Goal: Information Seeking & Learning: Check status

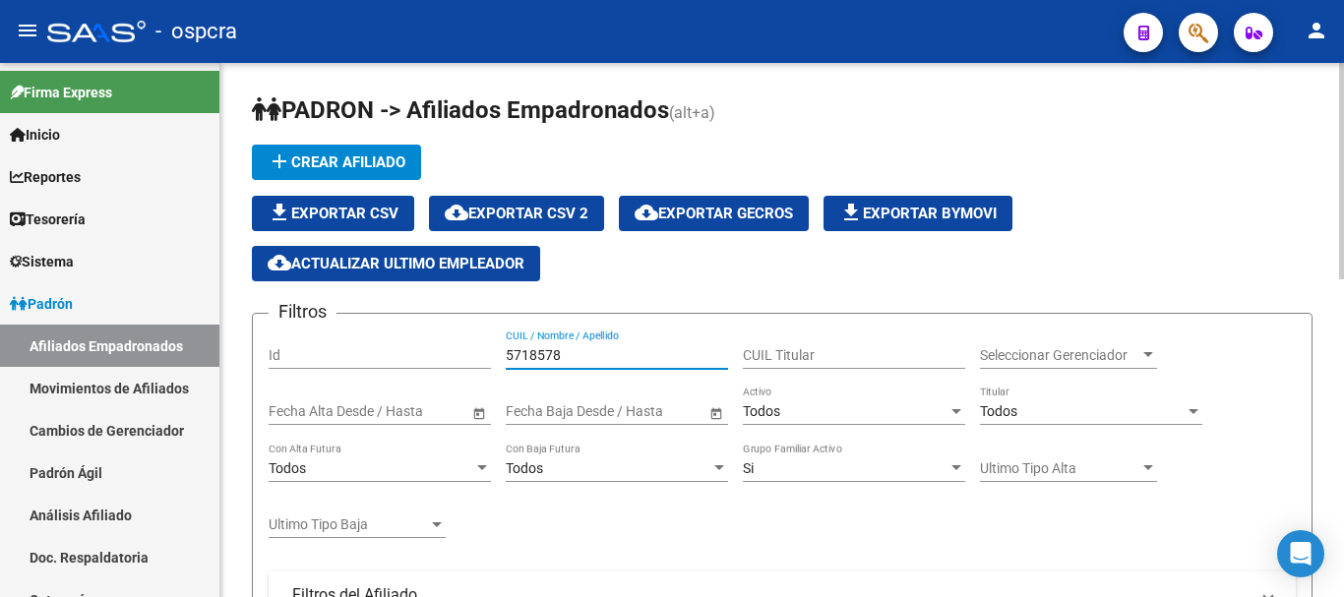
drag, startPoint x: 637, startPoint y: 346, endPoint x: 500, endPoint y: 356, distance: 138.1
click at [500, 356] on div "Filtros Id 5718578 CUIL / Nombre / Apellido CUIL Titular Seleccionar Gerenciado…" at bounding box center [782, 569] width 1027 height 478
paste input "92182364"
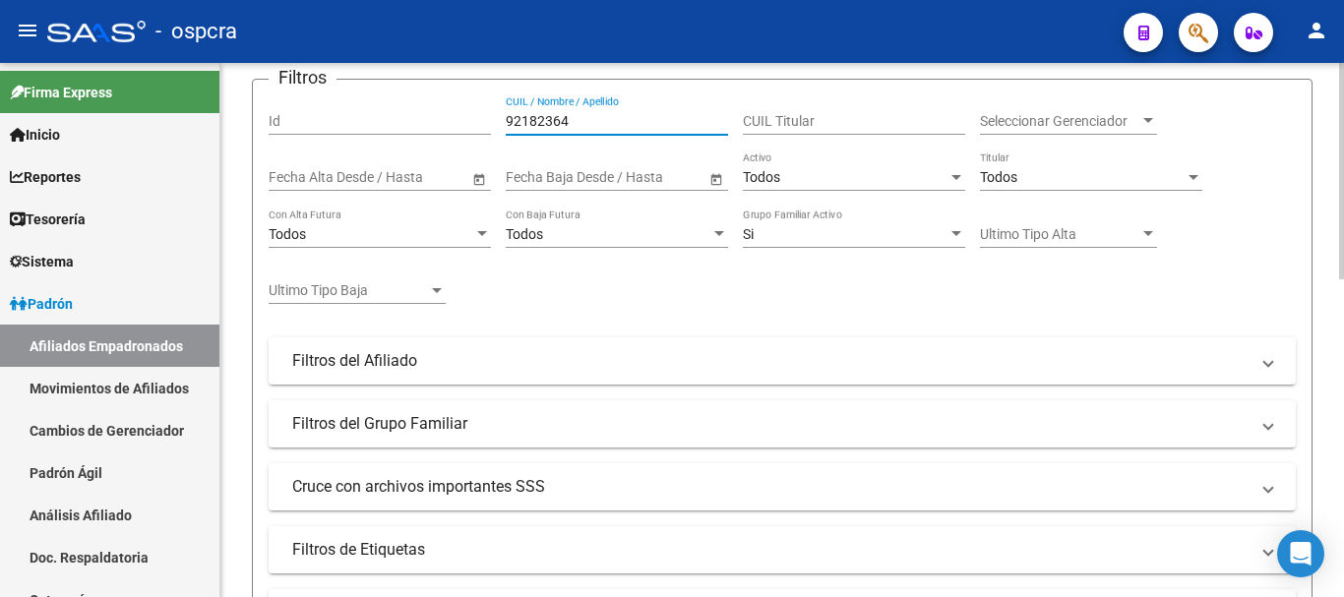
scroll to position [393, 0]
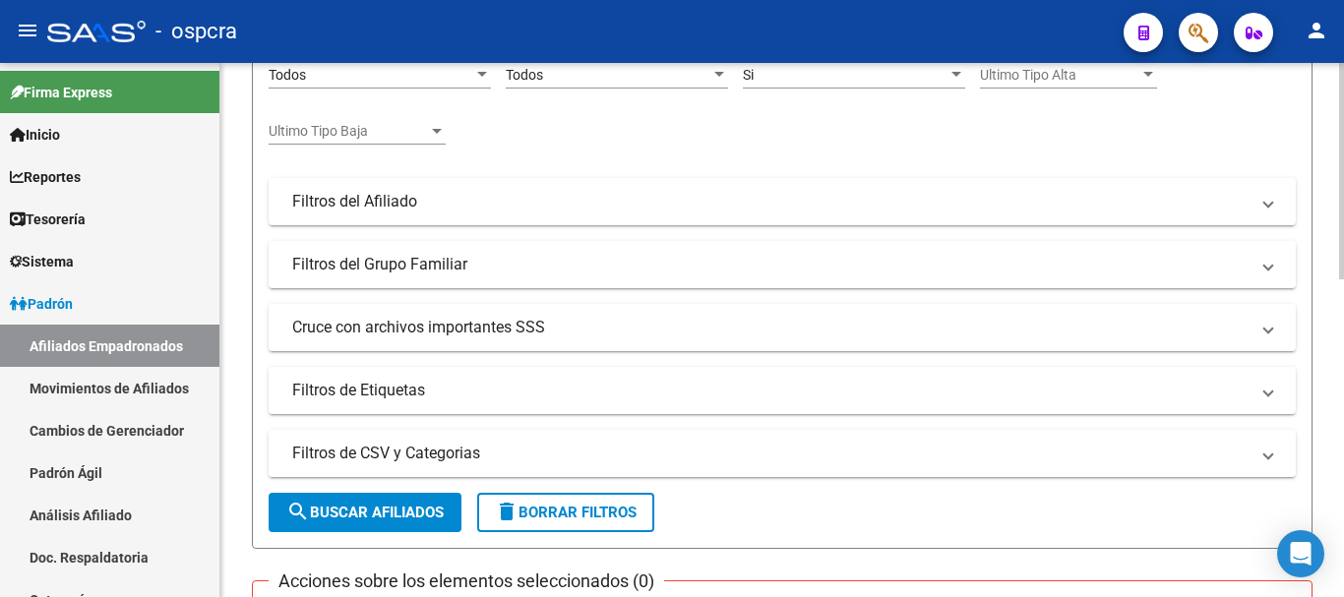
type input "92182364"
click at [413, 525] on button "search Buscar Afiliados" at bounding box center [365, 512] width 193 height 39
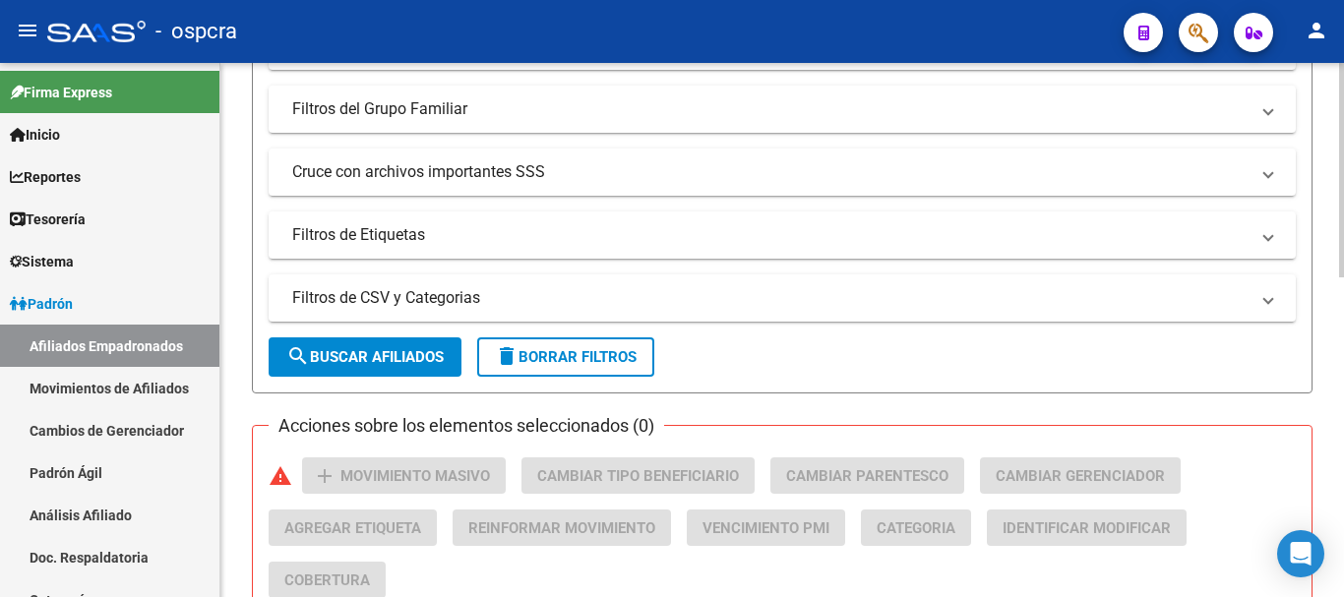
scroll to position [590, 0]
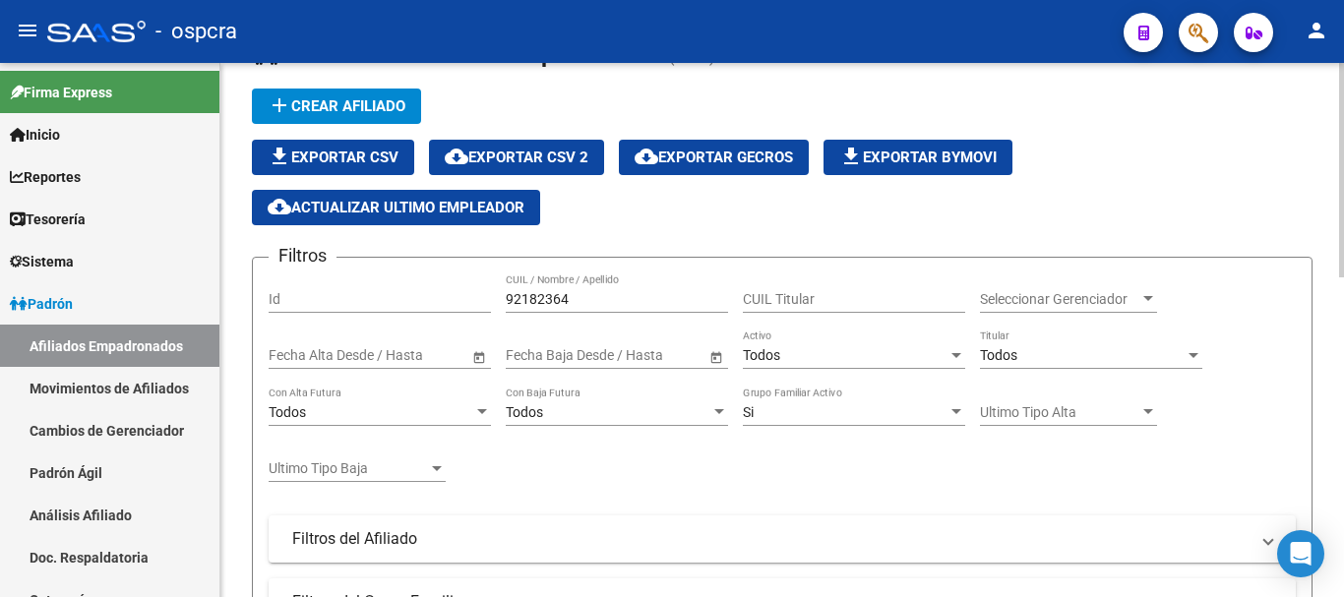
click at [1343, 245] on div at bounding box center [1341, 330] width 5 height 534
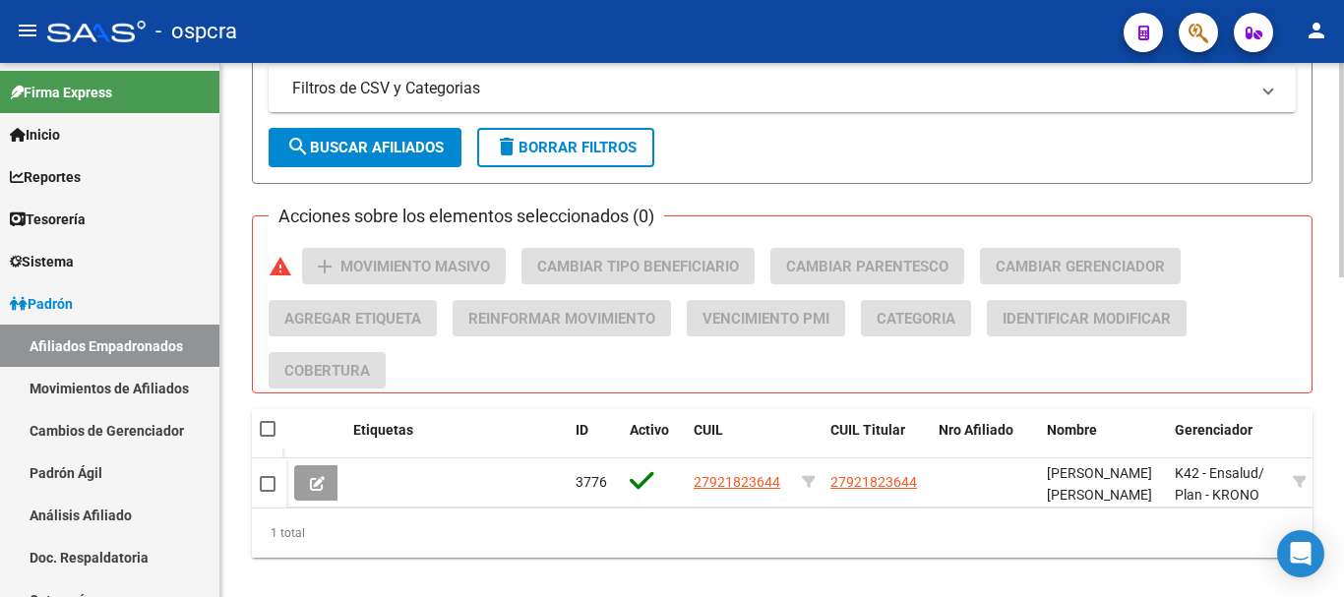
scroll to position [797, 0]
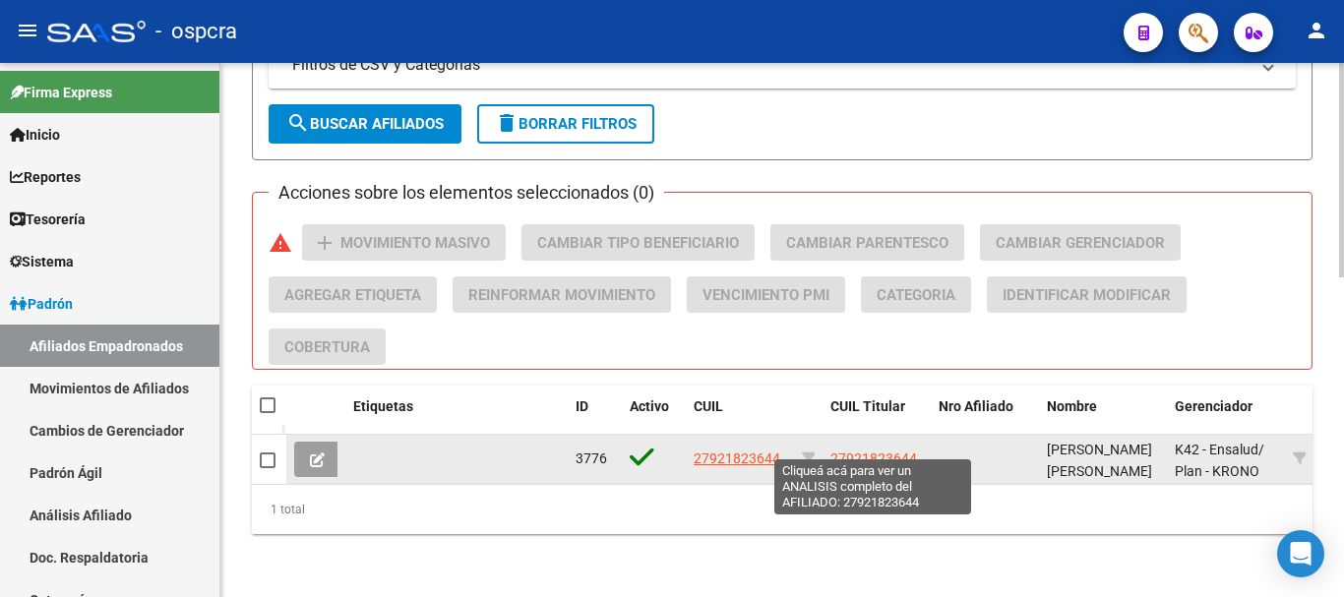
click at [852, 450] on span "27921823644" at bounding box center [873, 458] width 87 height 16
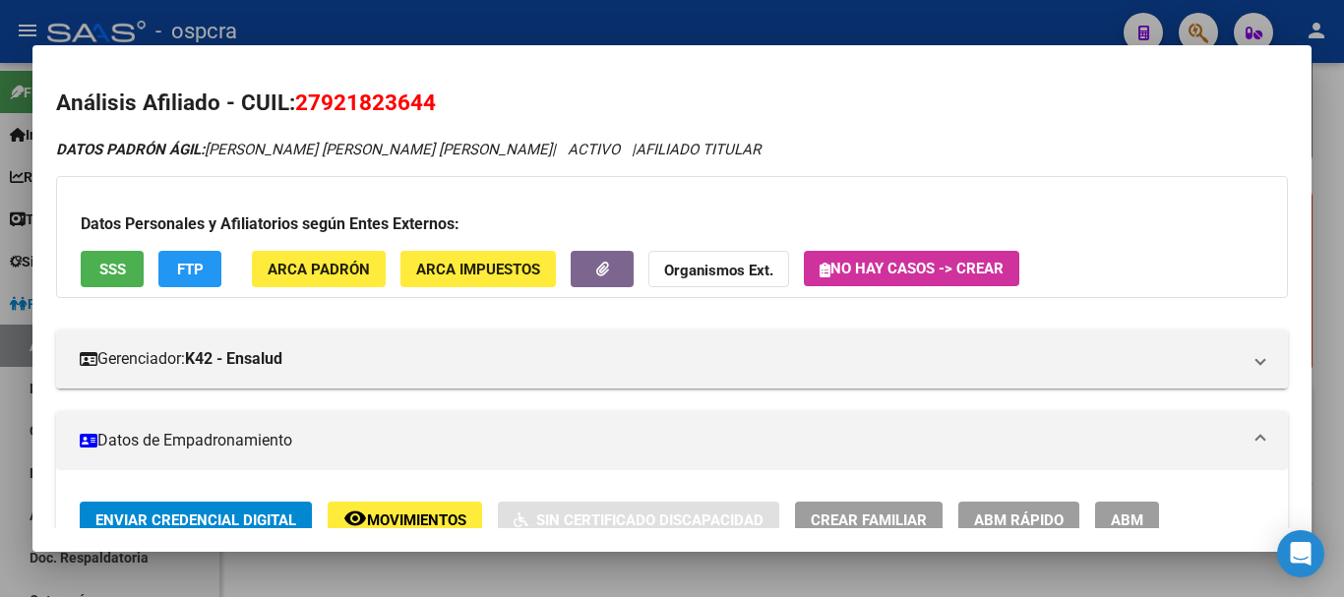
click at [853, 417] on mat-expansion-panel-header "Datos de Empadronamiento" at bounding box center [671, 440] width 1231 height 59
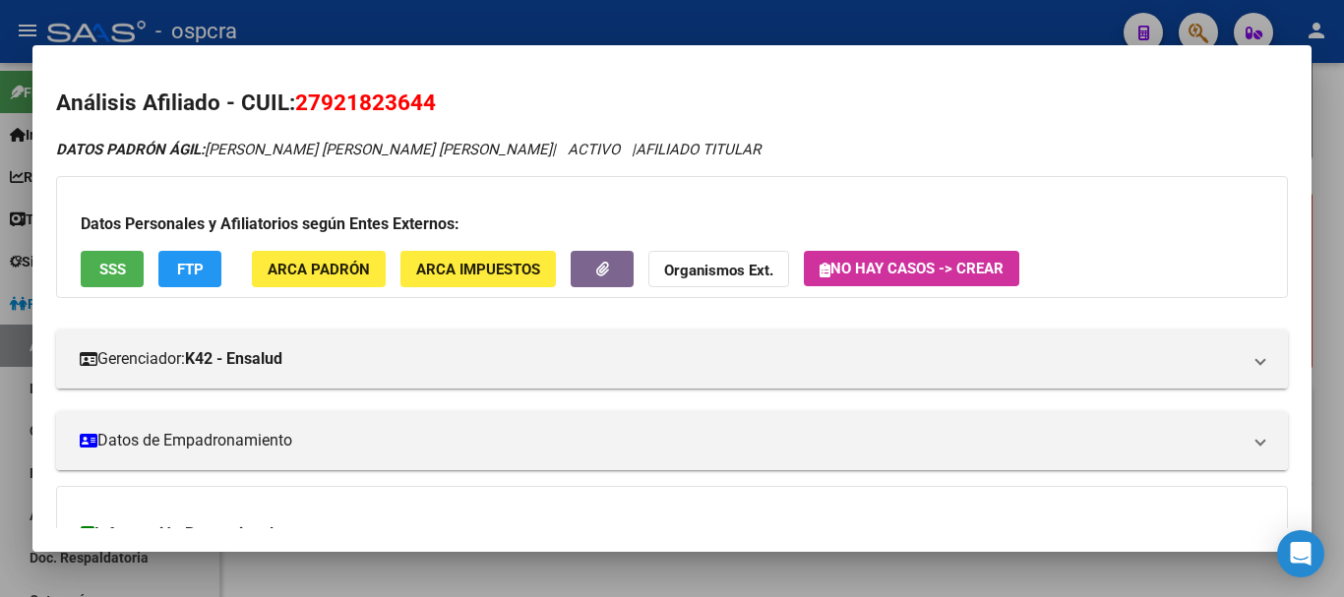
click at [0, 231] on div at bounding box center [672, 298] width 1344 height 597
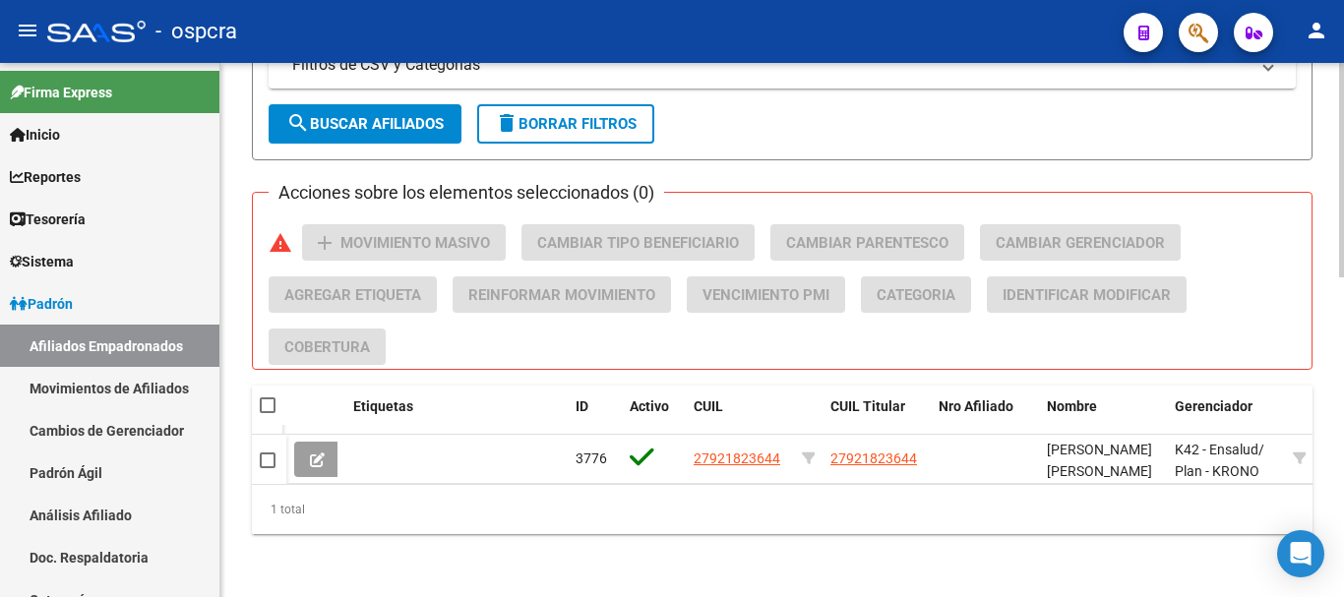
click at [1343, 267] on div at bounding box center [1341, 330] width 5 height 534
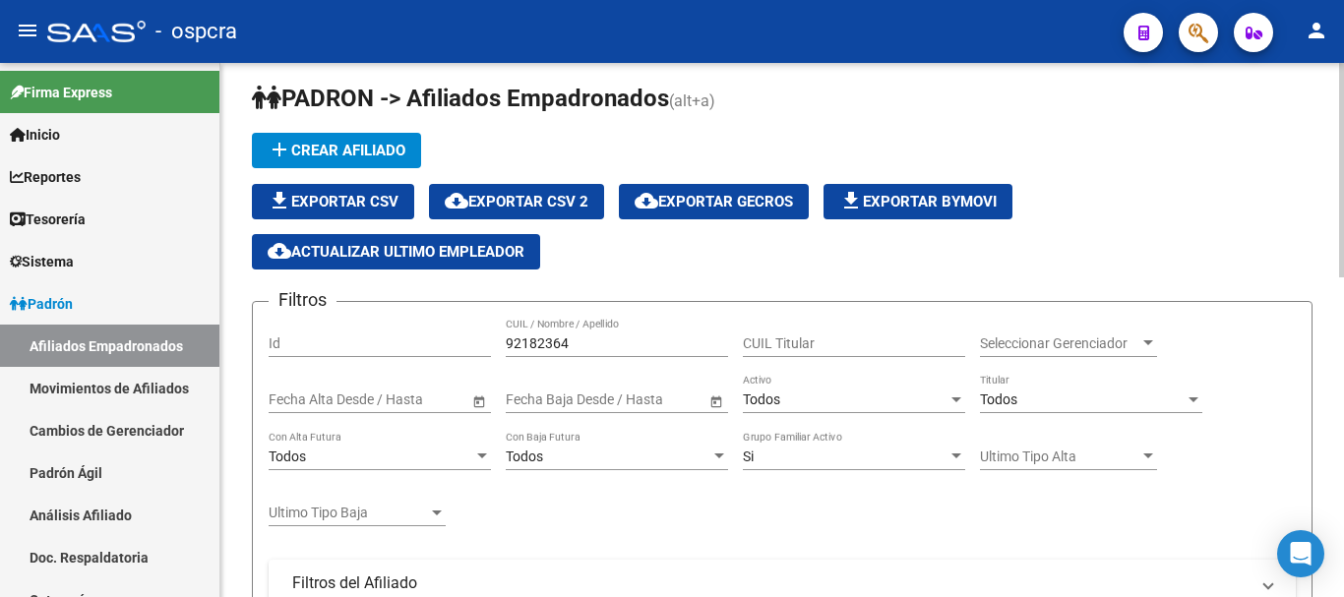
scroll to position [0, 0]
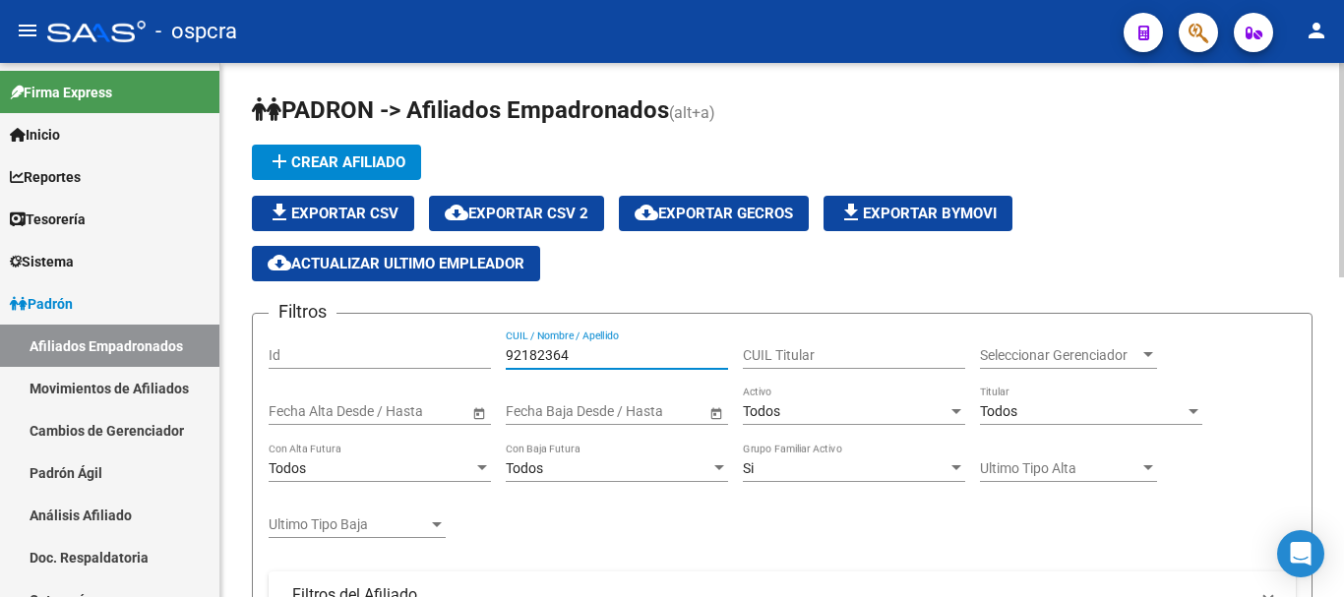
drag, startPoint x: 607, startPoint y: 356, endPoint x: 434, endPoint y: 346, distance: 173.4
click at [436, 348] on div "Filtros Id 92182364 CUIL / Nombre / Apellido CUIL Titular Seleccionar Gerenciad…" at bounding box center [782, 569] width 1027 height 478
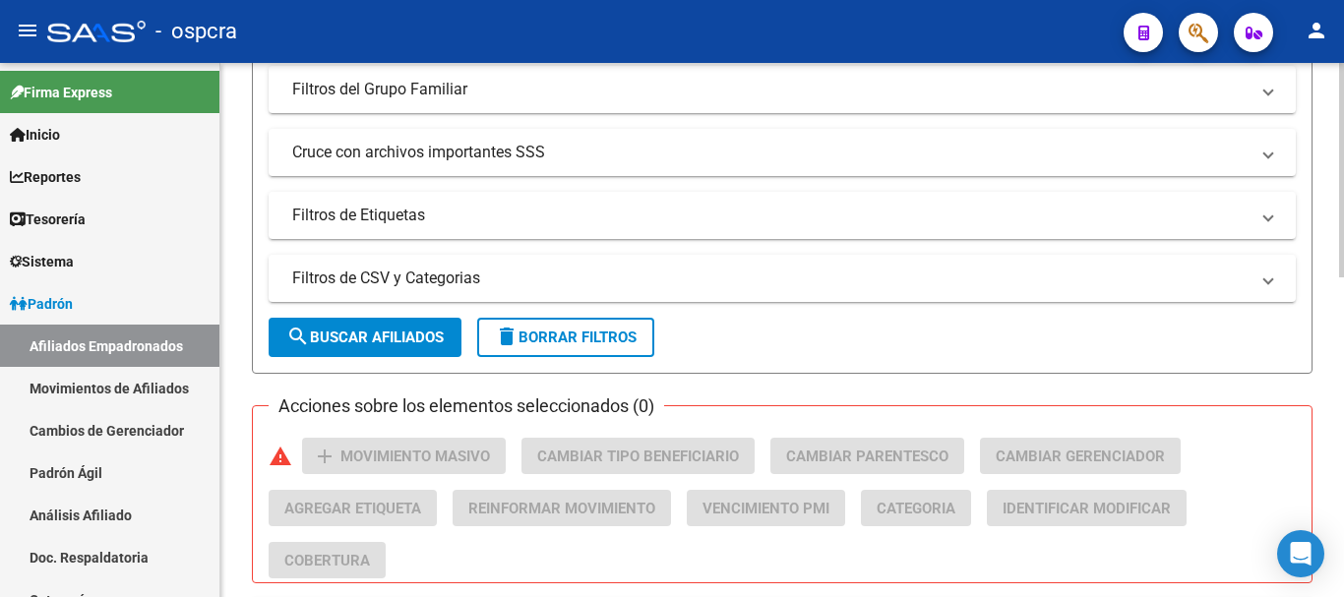
scroll to position [698, 0]
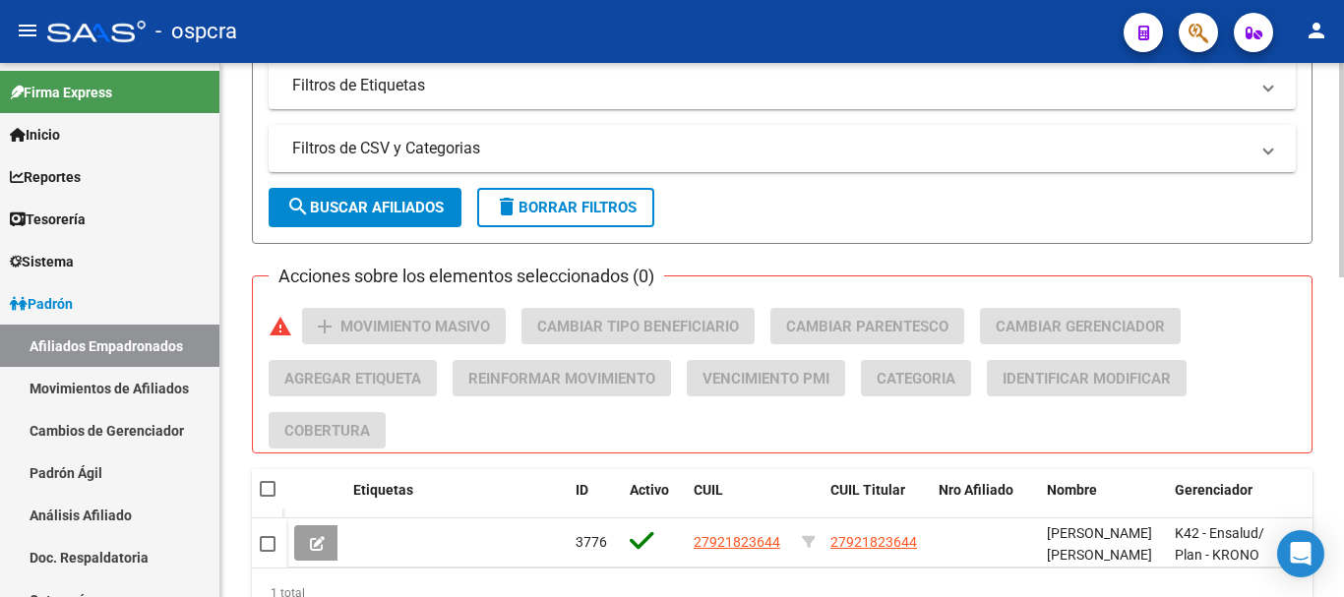
type input "[PERSON_NAME]"
click at [395, 214] on span "search Buscar Afiliados" at bounding box center [364, 208] width 157 height 18
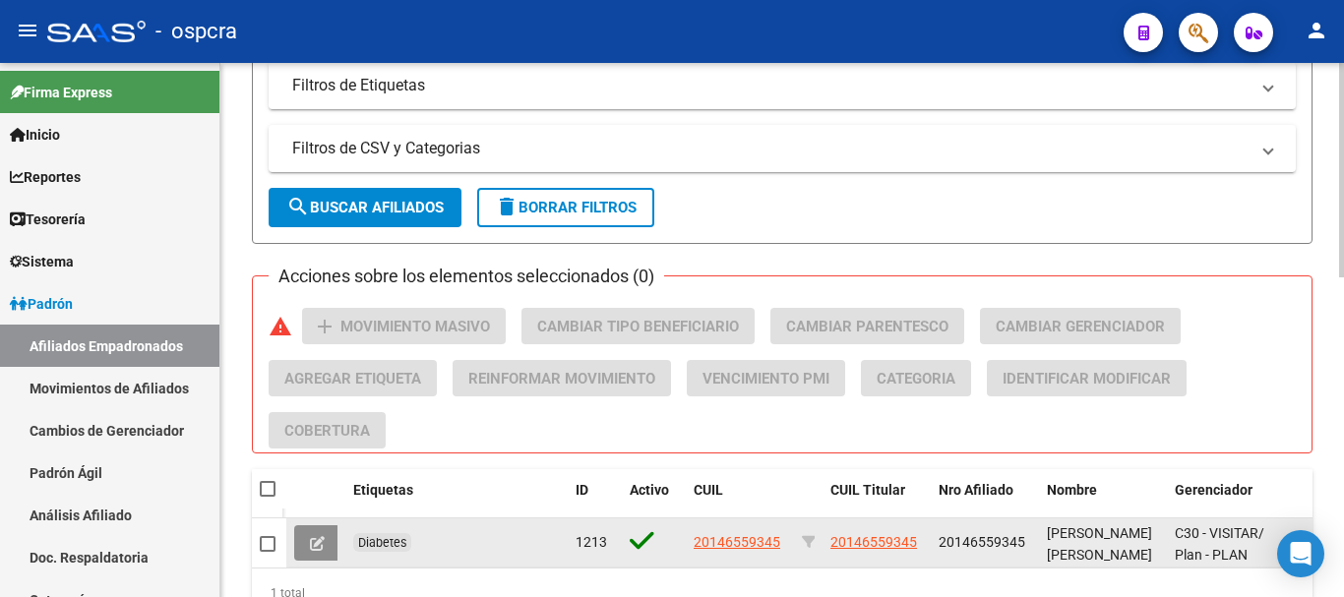
click at [329, 543] on button at bounding box center [317, 542] width 46 height 35
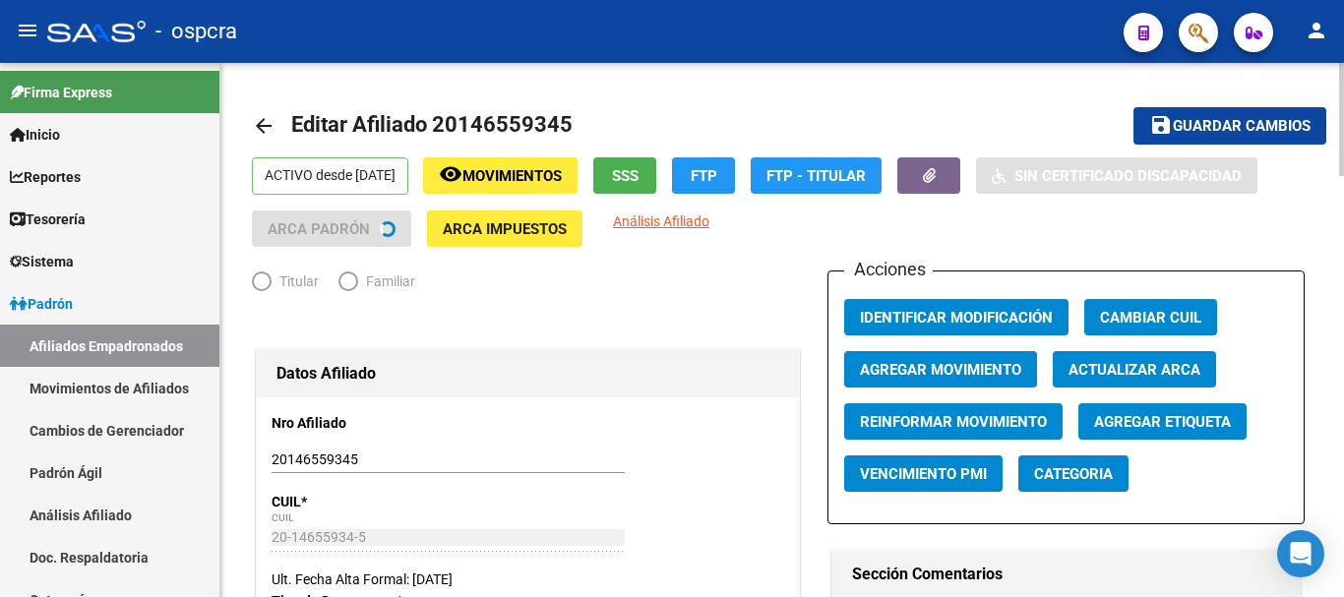
radio input "true"
type input "30-52788301-2"
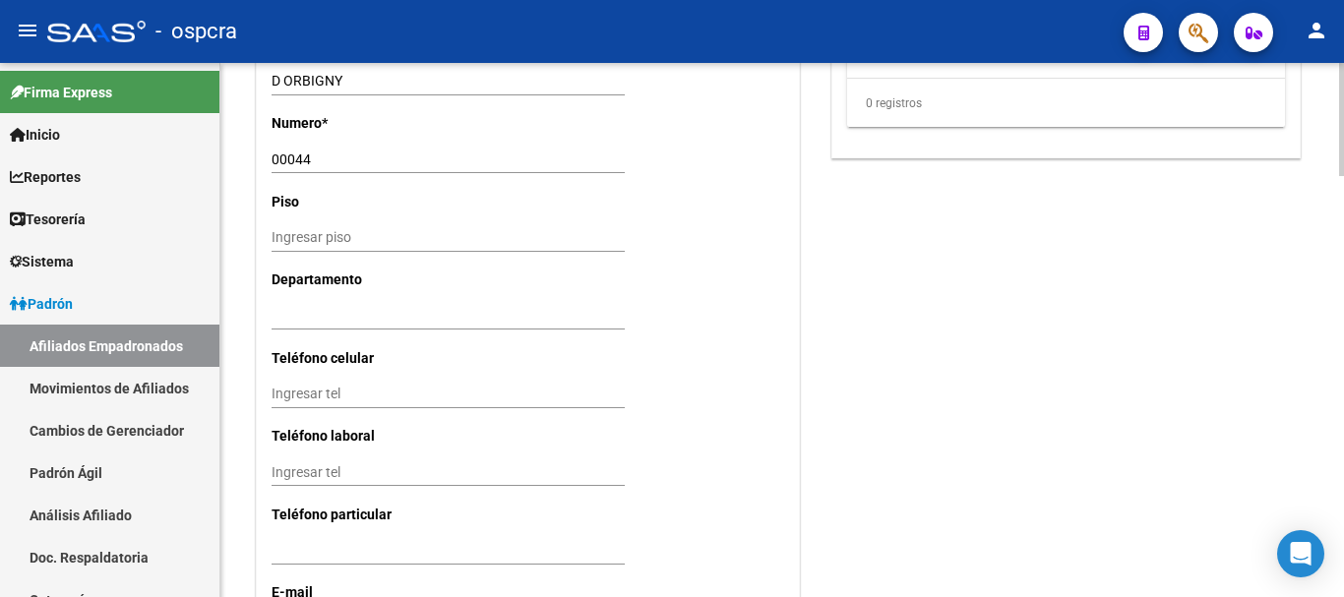
scroll to position [1998, 0]
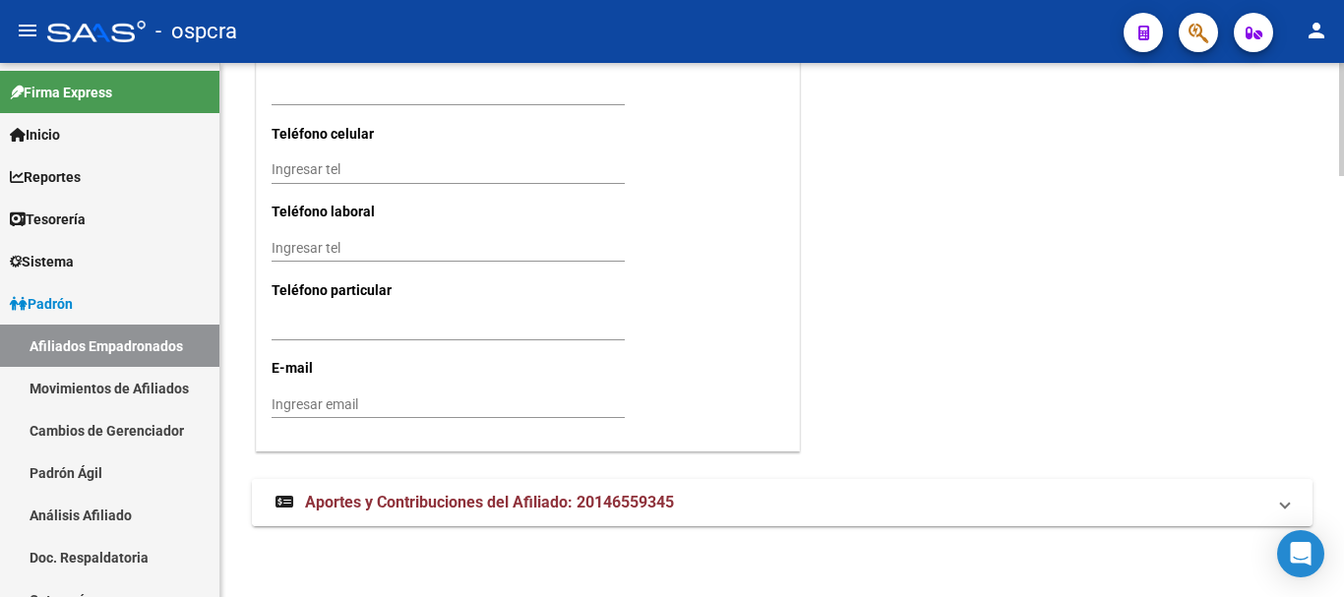
click at [802, 515] on mat-expansion-panel-header "Aportes y Contribuciones del Afiliado: 20146559345" at bounding box center [782, 502] width 1060 height 47
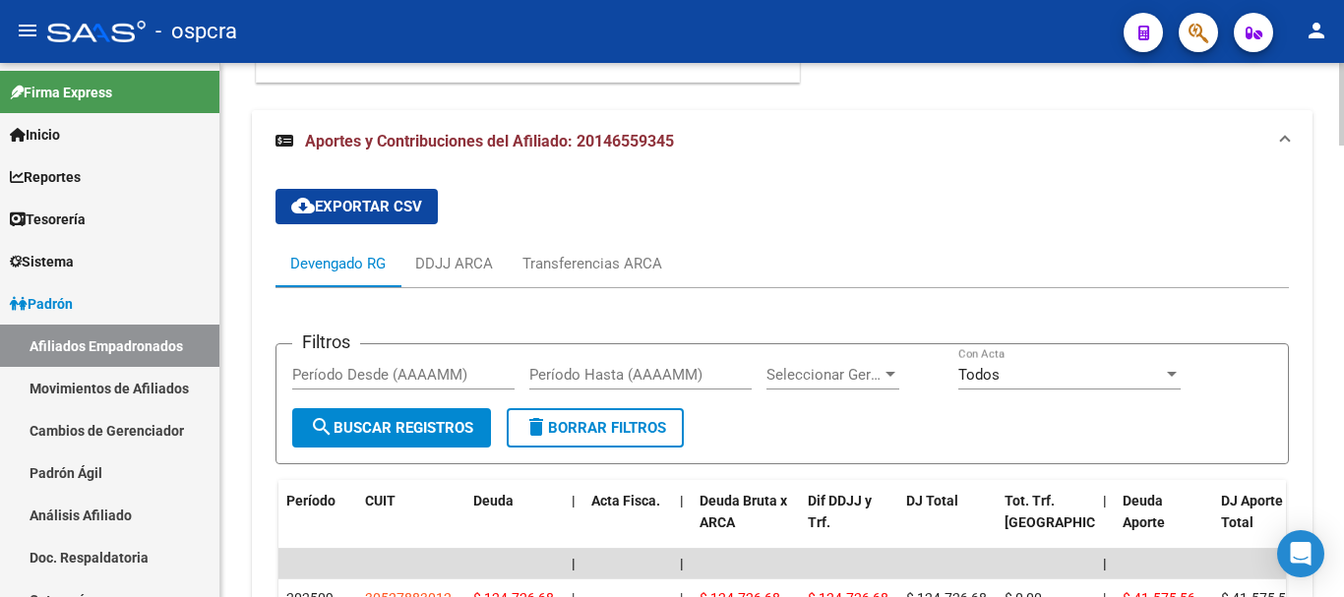
scroll to position [2785, 0]
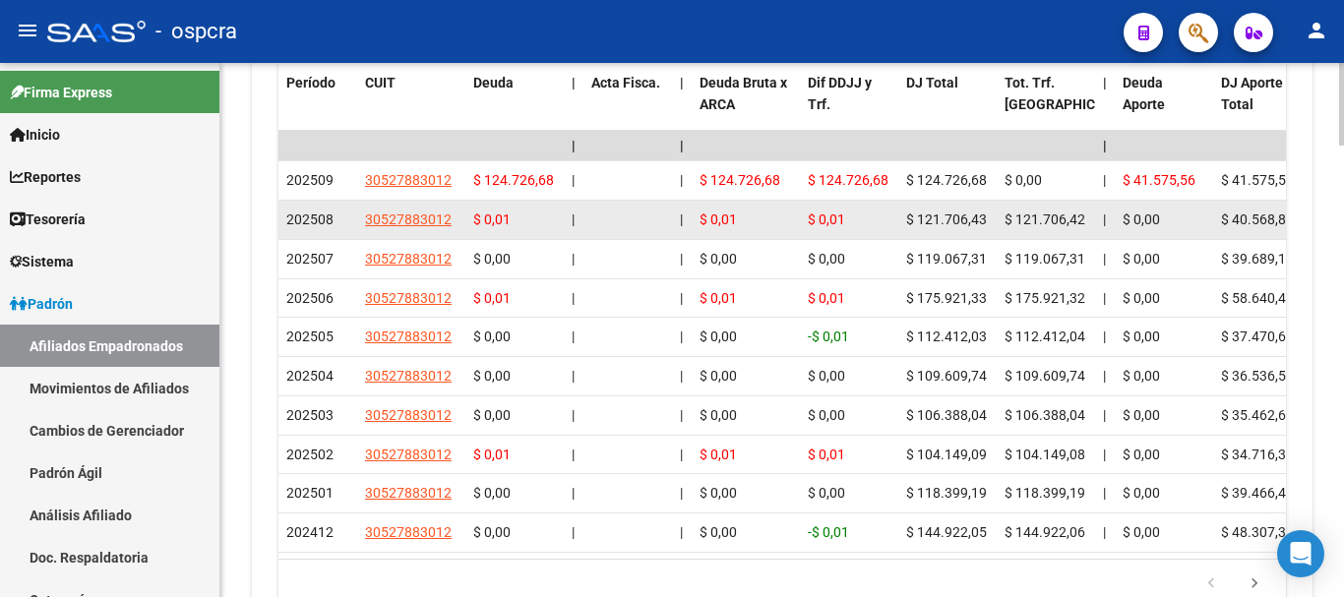
click at [488, 231] on div "$ 0,01" at bounding box center [514, 220] width 83 height 23
click at [487, 231] on div "$ 0,01" at bounding box center [514, 220] width 83 height 23
